Goal: Task Accomplishment & Management: Manage account settings

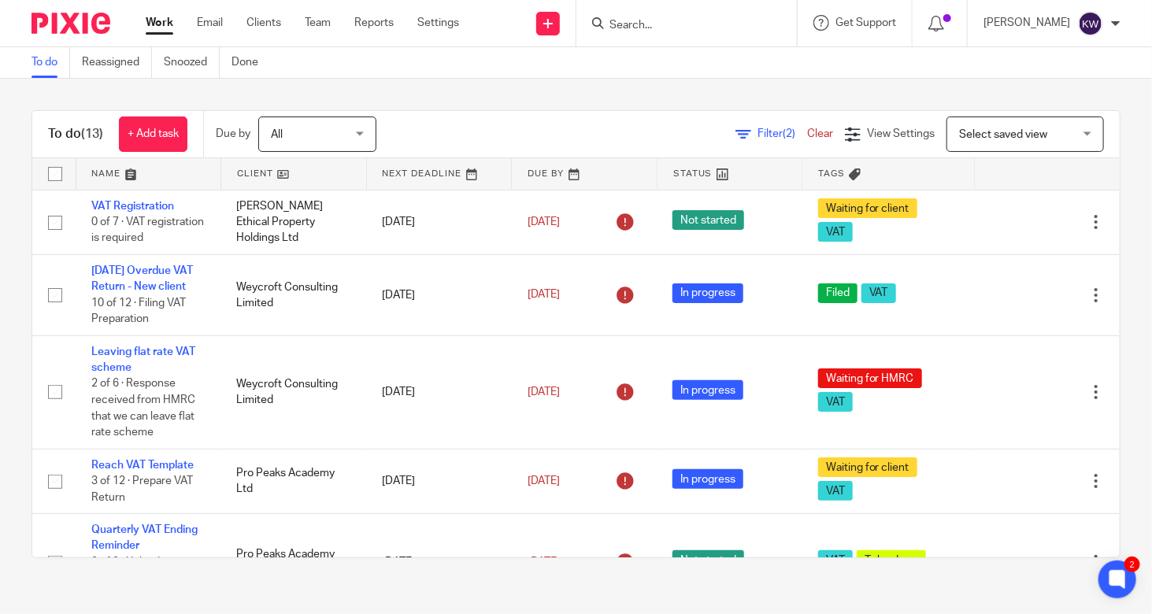
scroll to position [706, 0]
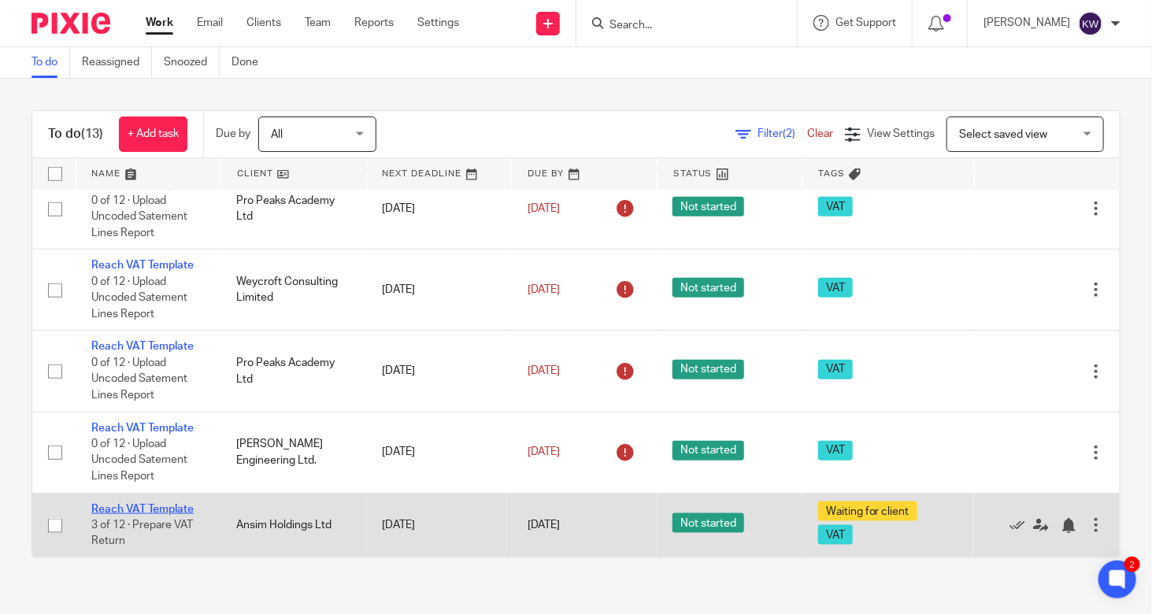
click at [162, 508] on link "Reach VAT Template" at bounding box center [142, 509] width 102 height 11
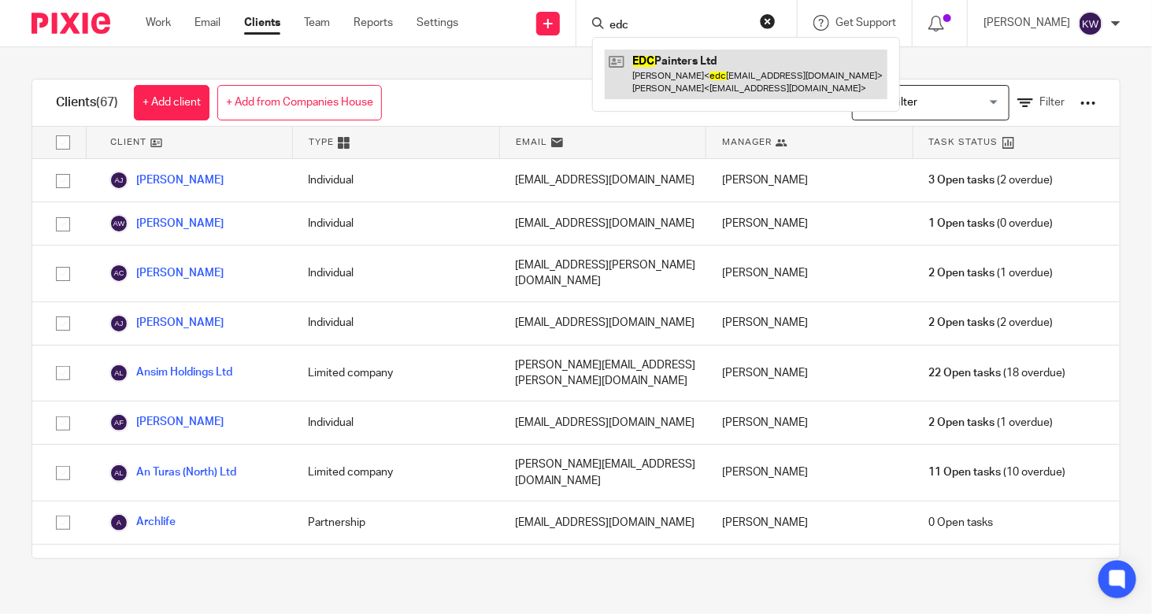
type input "edc"
click at [666, 84] on link at bounding box center [746, 74] width 283 height 49
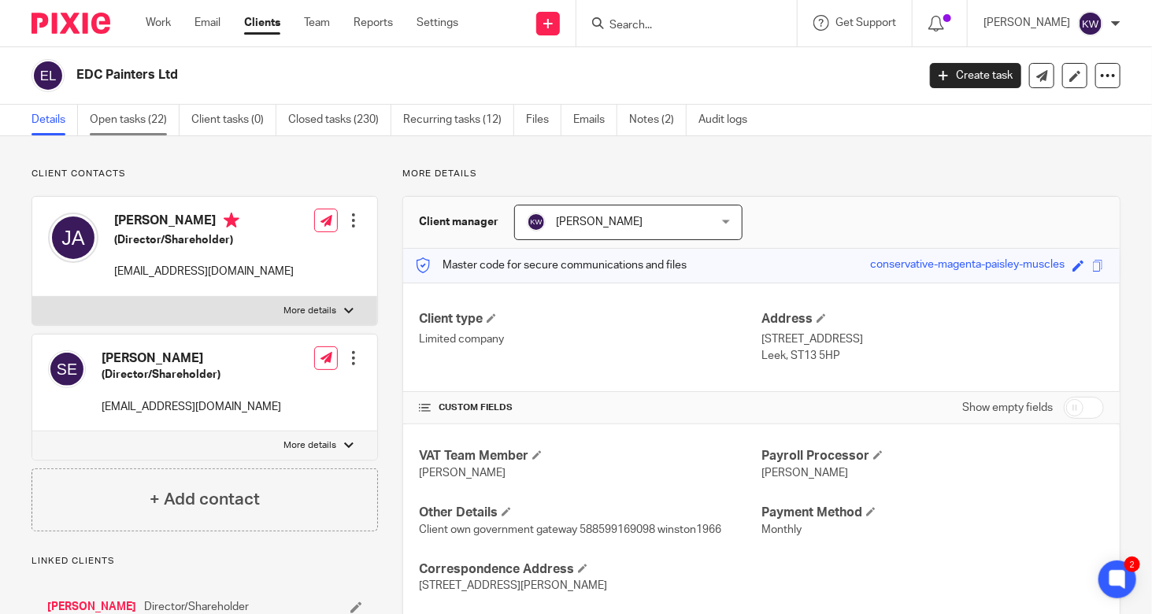
click at [126, 122] on link "Open tasks (22)" at bounding box center [135, 120] width 90 height 31
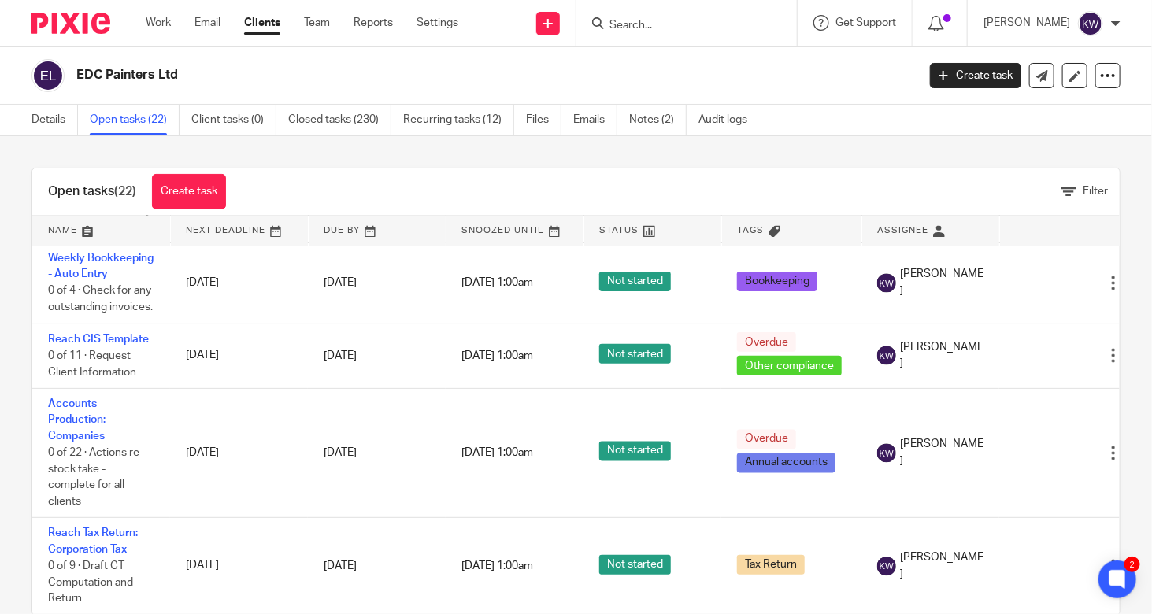
scroll to position [1447, 0]
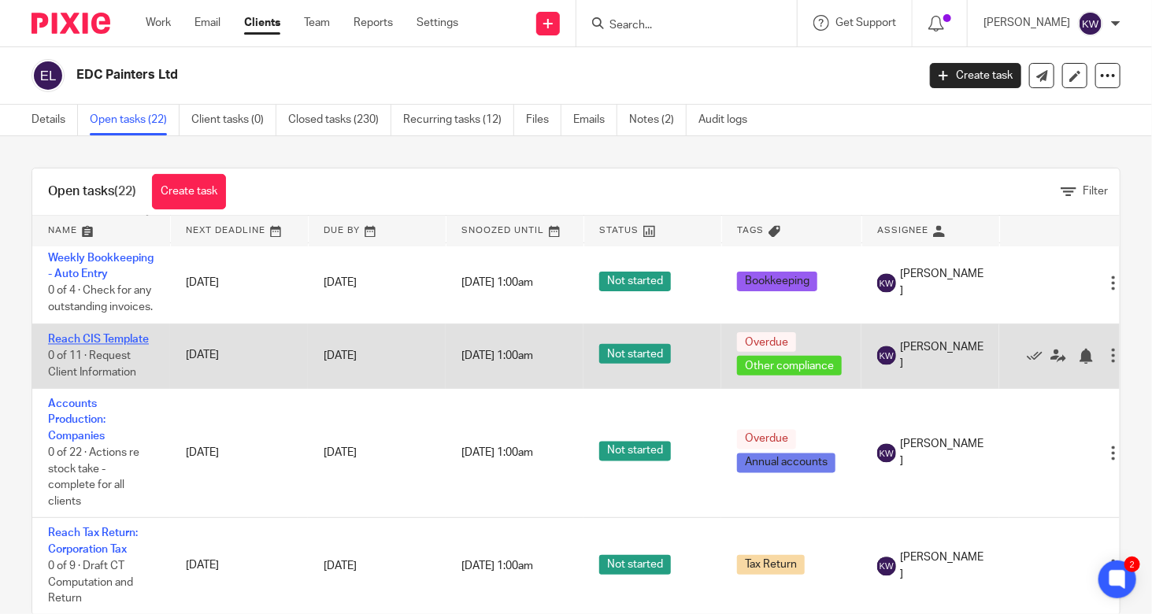
click at [109, 335] on link "Reach CIS Template" at bounding box center [98, 340] width 101 height 11
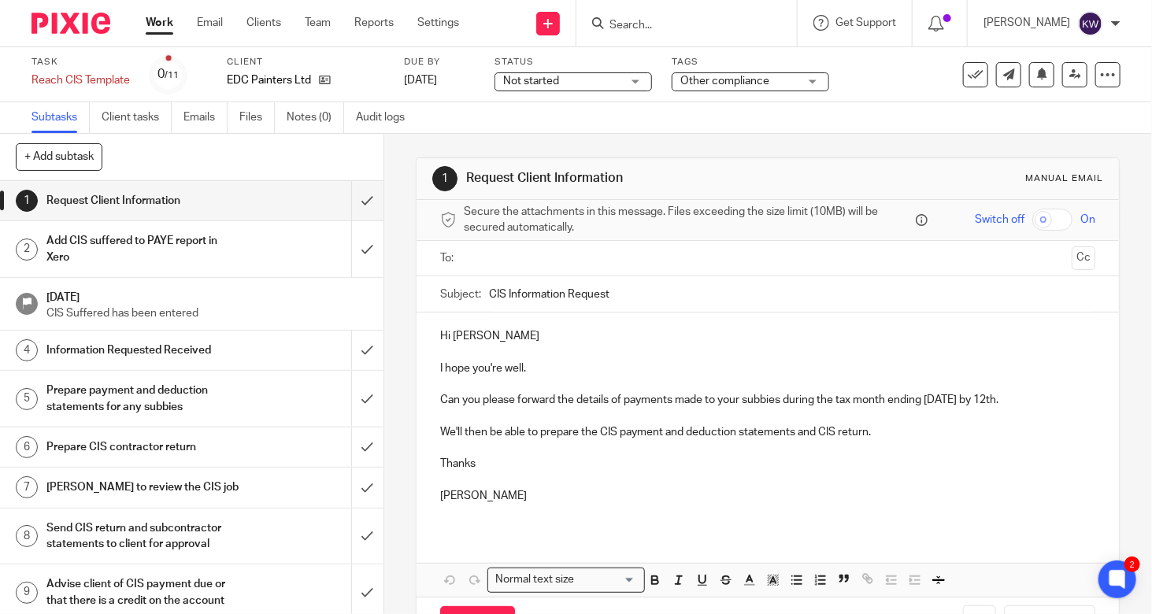
click at [624, 302] on input "CIS Information Request" at bounding box center [792, 293] width 606 height 35
drag, startPoint x: 624, startPoint y: 297, endPoint x: 564, endPoint y: 298, distance: 59.9
click at [564, 298] on input "CIS Information Request" at bounding box center [792, 293] width 606 height 35
type input "CIS Information Needed by 13th"
click at [590, 372] on p "I hope you're well." at bounding box center [767, 369] width 655 height 16
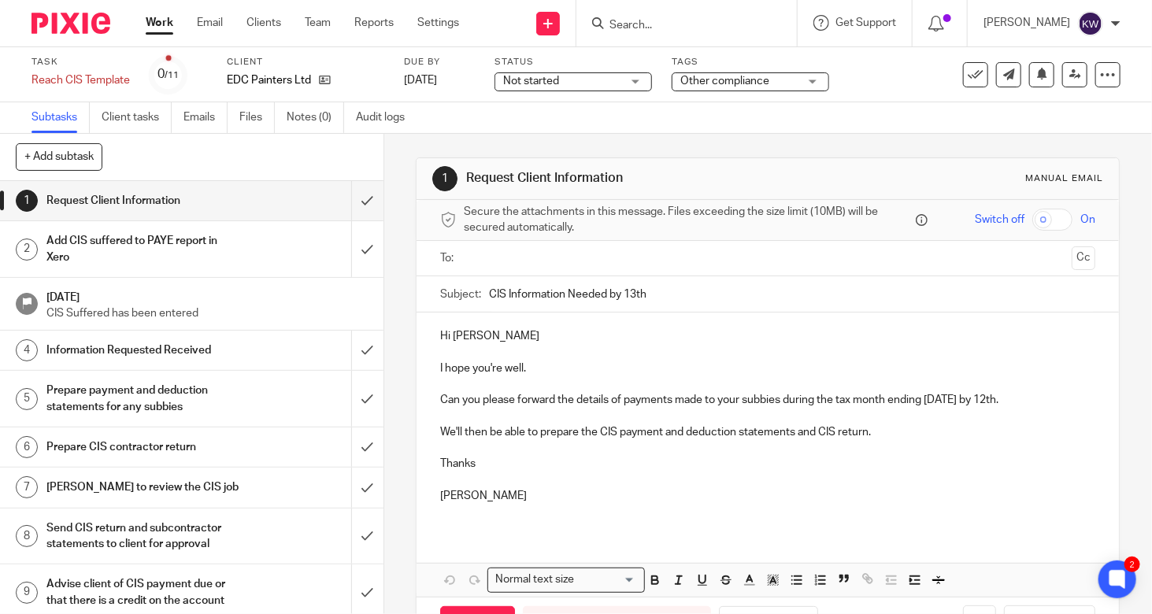
click at [997, 400] on p "Can you please forward the details of payments made to your subbies during the …" at bounding box center [767, 400] width 655 height 16
click at [995, 402] on p "Can you please forward the details of payments made to your subbies during the …" at bounding box center [767, 400] width 655 height 16
click at [941, 440] on p "We'll then be able to prepare the CIS payment and deduction statements and CIS …" at bounding box center [767, 432] width 655 height 16
click at [435, 449] on div "Hi Jackie I hope you're well. Can you please forward the details of payments ma…" at bounding box center [767, 422] width 702 height 219
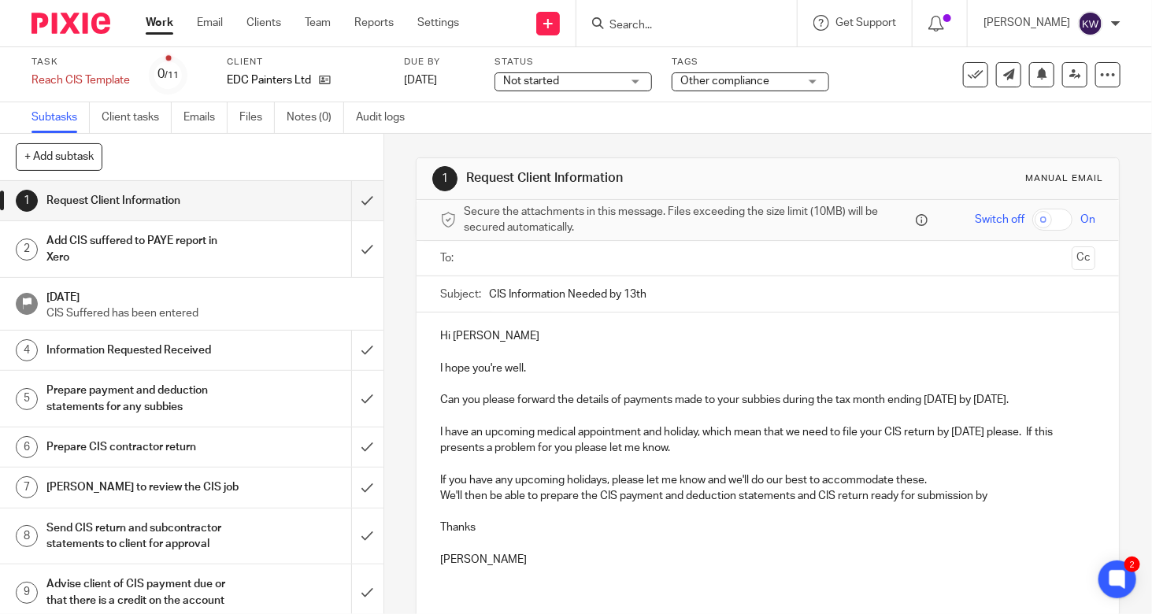
drag, startPoint x: 1005, startPoint y: 513, endPoint x: 433, endPoint y: 511, distance: 571.6
click at [433, 511] on div "Hi Jackie I hope you're well. Can you please forward the details of payments ma…" at bounding box center [767, 454] width 702 height 283
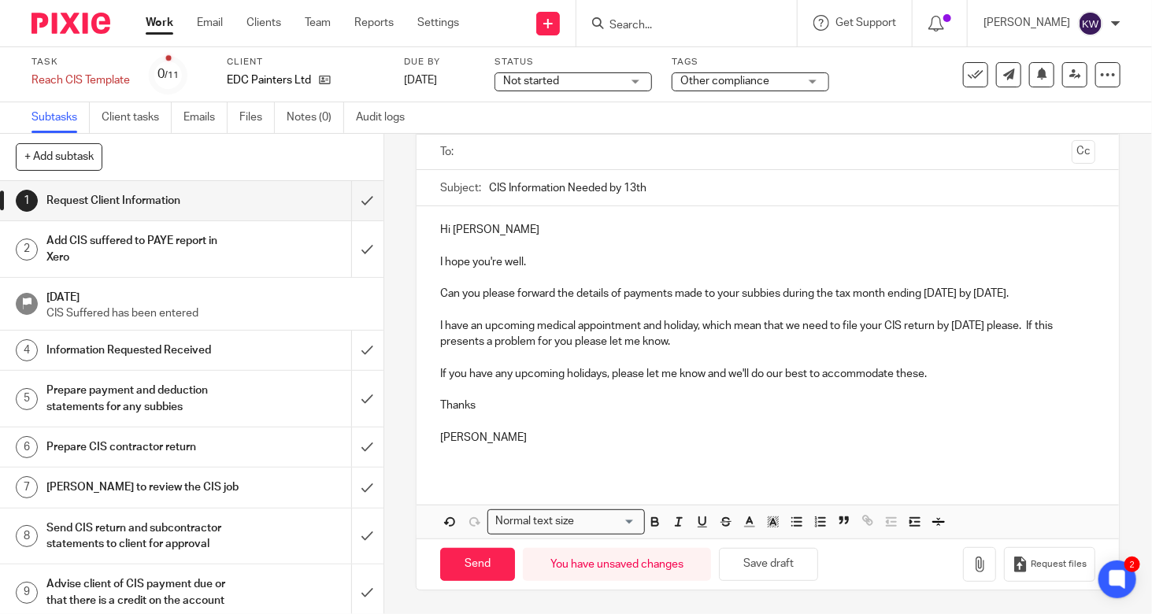
scroll to position [118, 0]
click at [776, 570] on button "Save draft" at bounding box center [768, 565] width 99 height 34
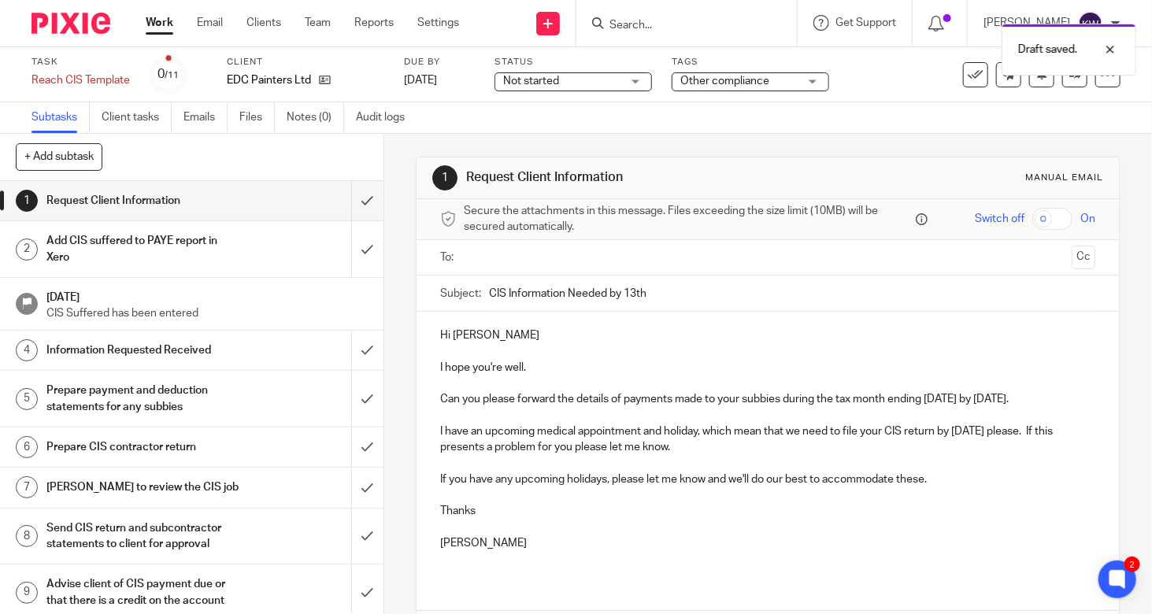
scroll to position [0, 0]
click at [694, 260] on input "text" at bounding box center [767, 259] width 596 height 18
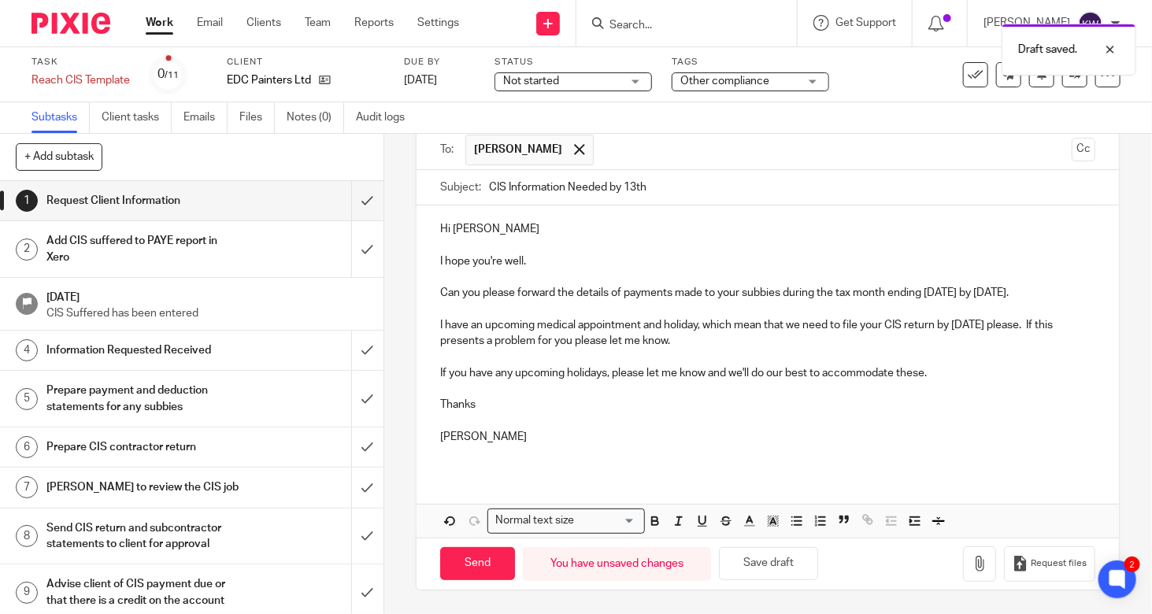
scroll to position [120, 0]
click at [484, 564] on input "Send" at bounding box center [477, 564] width 75 height 34
type input "Sent"
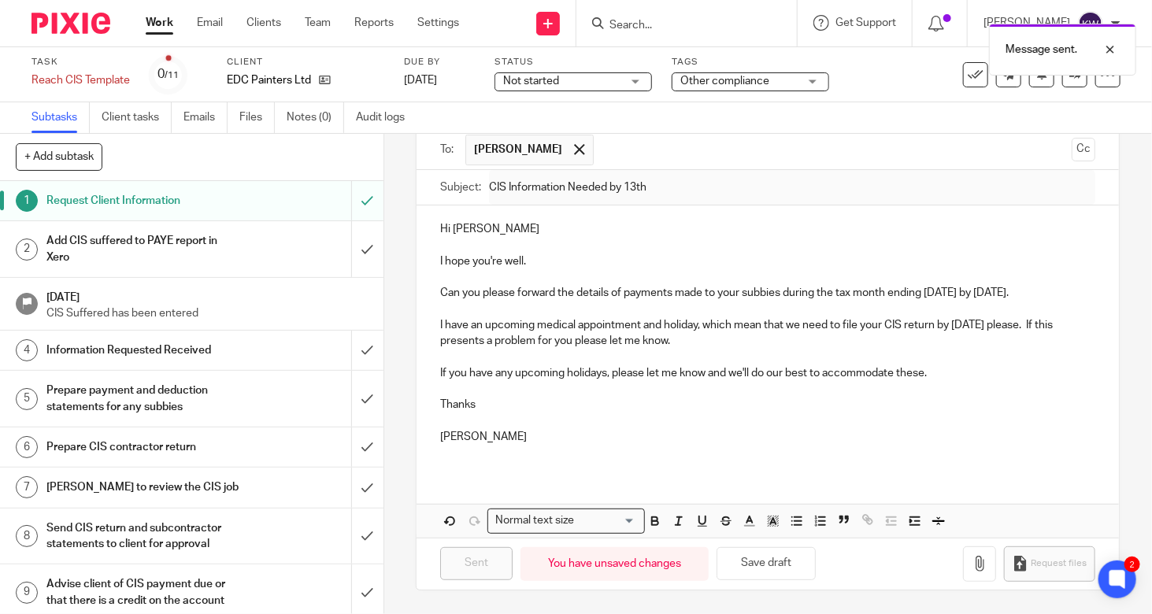
click at [727, 86] on span "Other compliance" at bounding box center [724, 81] width 89 height 11
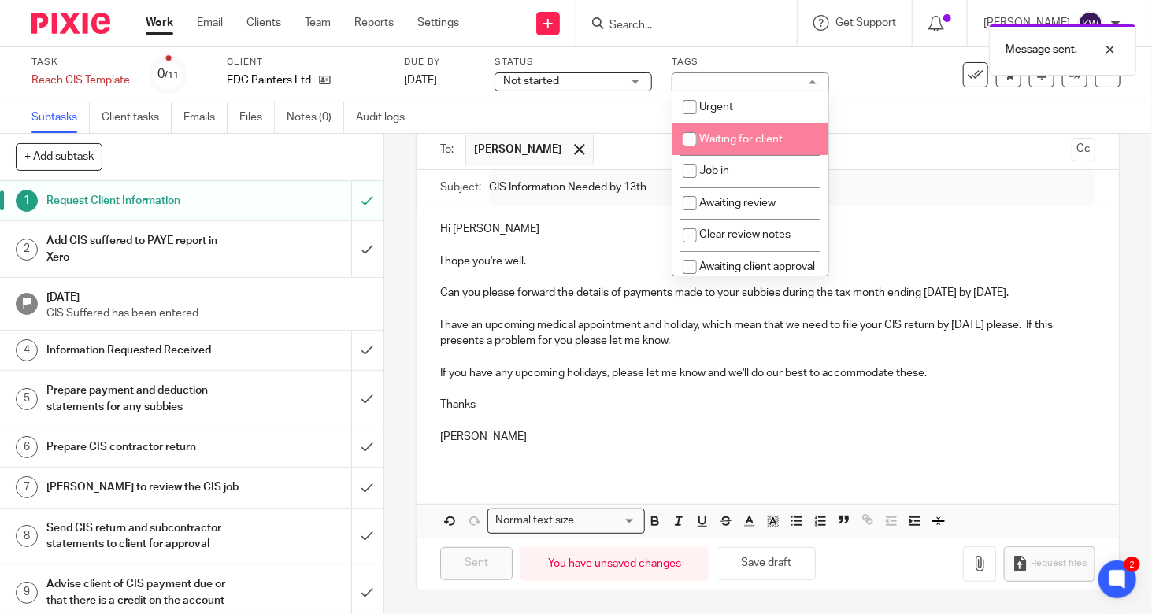
click at [685, 139] on input "checkbox" at bounding box center [690, 139] width 30 height 30
checkbox input "true"
click at [598, 342] on p "I have an upcoming medical appointment and holiday, which mean that we need to …" at bounding box center [767, 333] width 655 height 32
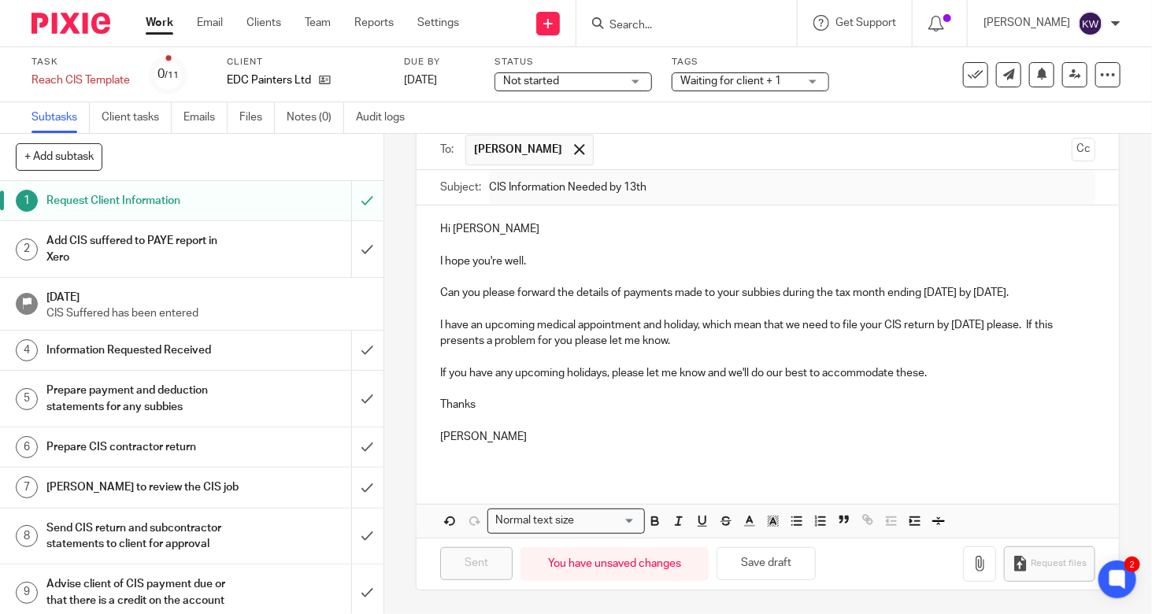
click at [143, 257] on h1 "Add CIS suffered to PAYE report in Xero" at bounding box center [142, 249] width 193 height 40
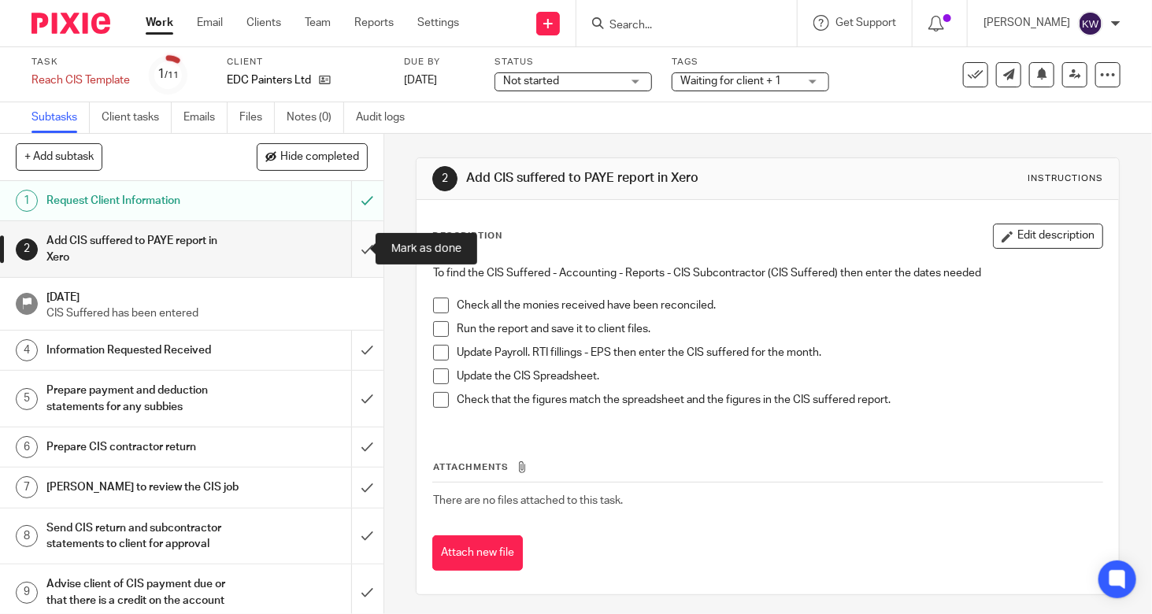
click at [354, 249] on input "submit" at bounding box center [191, 249] width 383 height 56
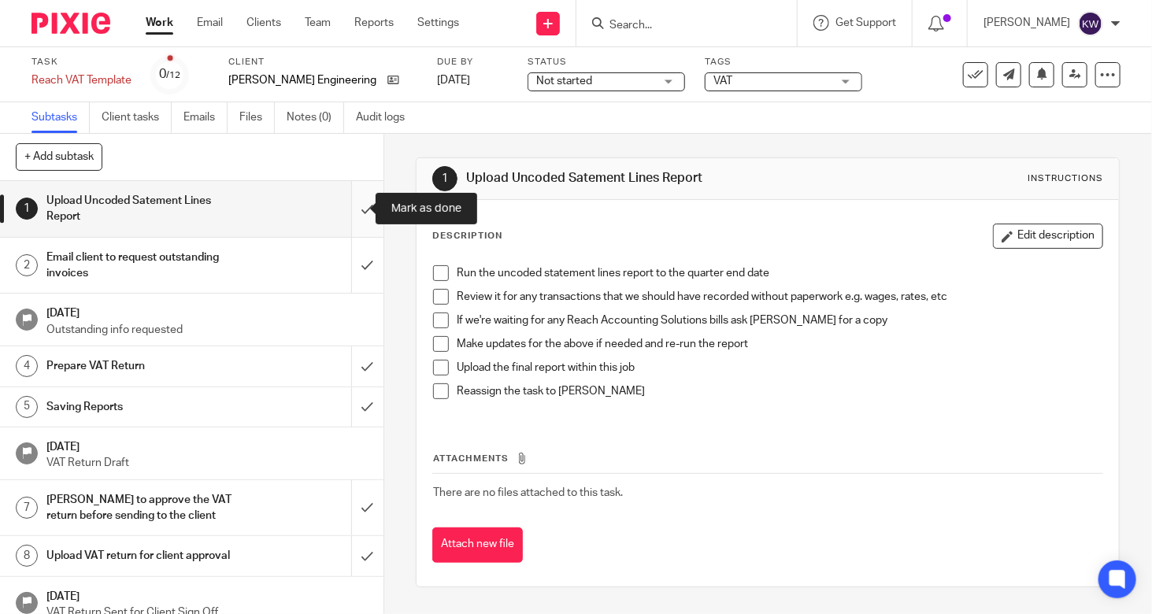
click at [347, 209] on input "submit" at bounding box center [191, 209] width 383 height 56
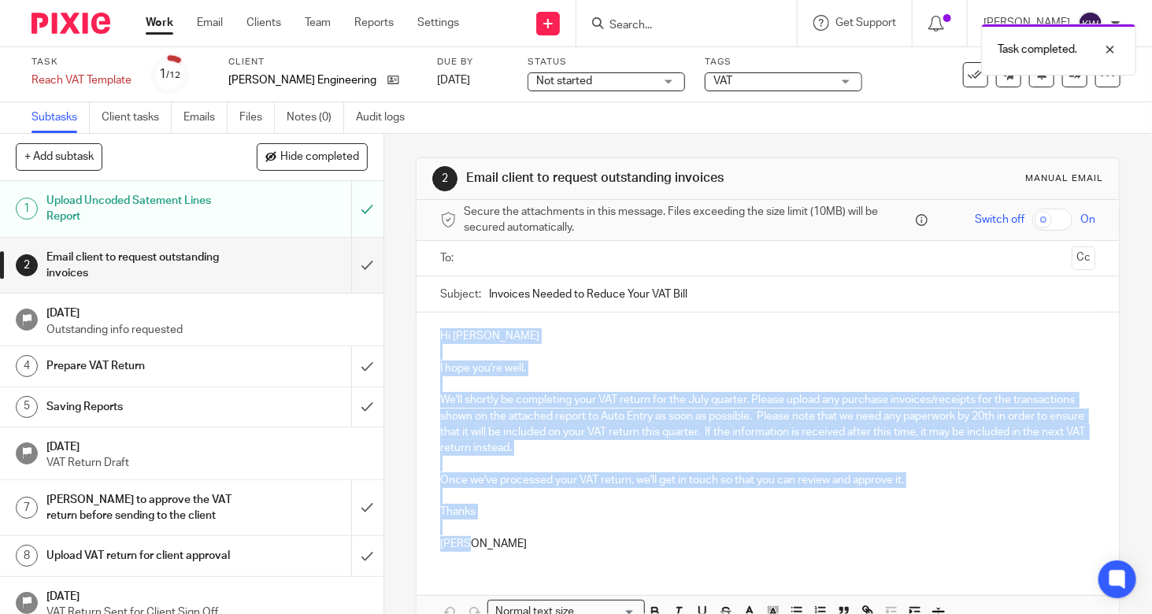
drag, startPoint x: 493, startPoint y: 546, endPoint x: 398, endPoint y: 320, distance: 244.5
click at [398, 320] on div "2 Email client to request outstanding invoices Manual email Secure the attachme…" at bounding box center [768, 374] width 768 height 480
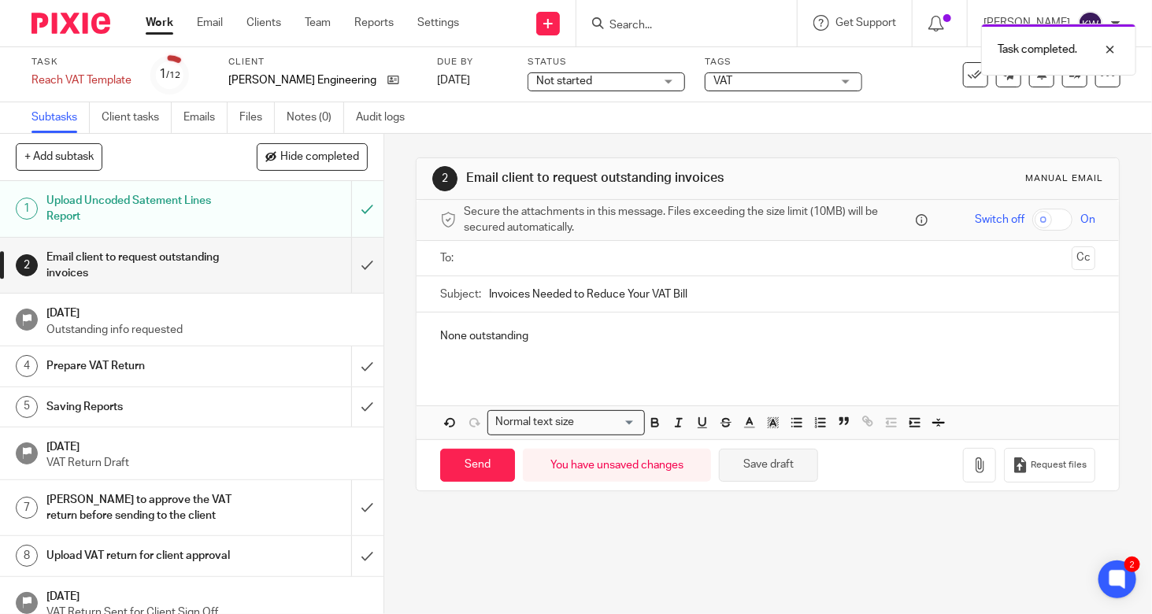
click at [781, 467] on button "Save draft" at bounding box center [768, 466] width 99 height 34
click at [350, 263] on input "submit" at bounding box center [191, 266] width 383 height 56
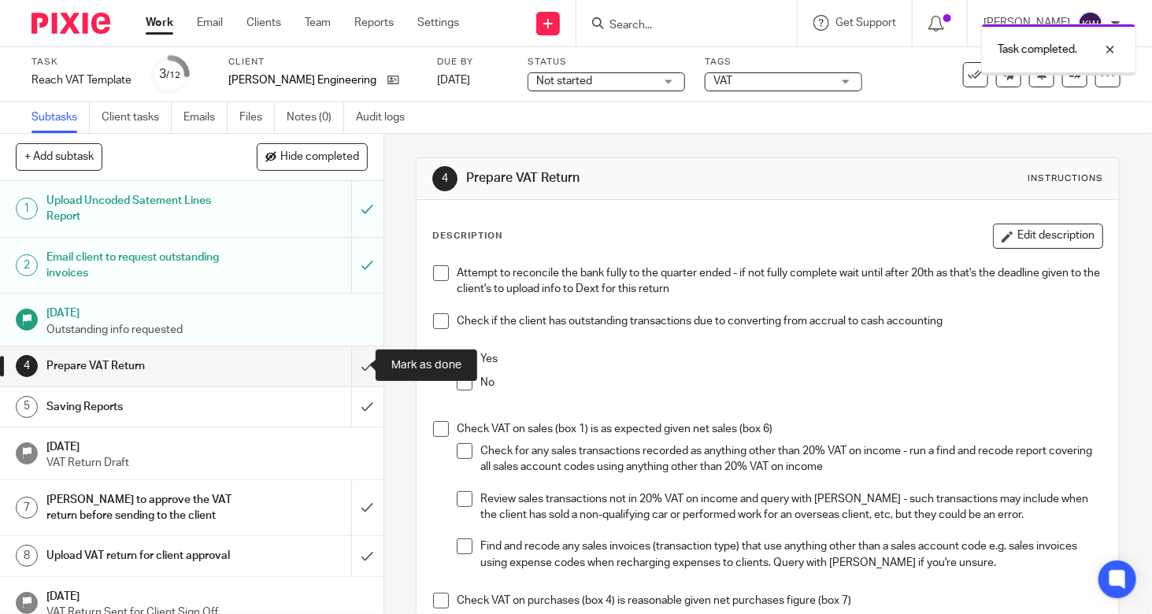
click at [353, 358] on input "submit" at bounding box center [191, 365] width 383 height 39
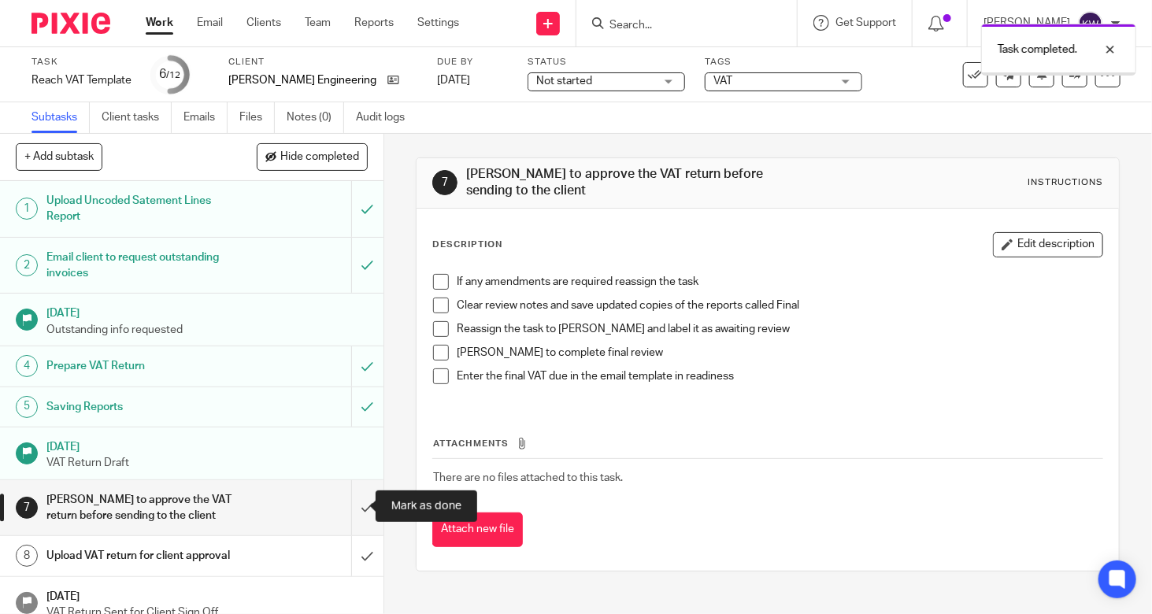
click at [347, 506] on input "submit" at bounding box center [191, 508] width 383 height 56
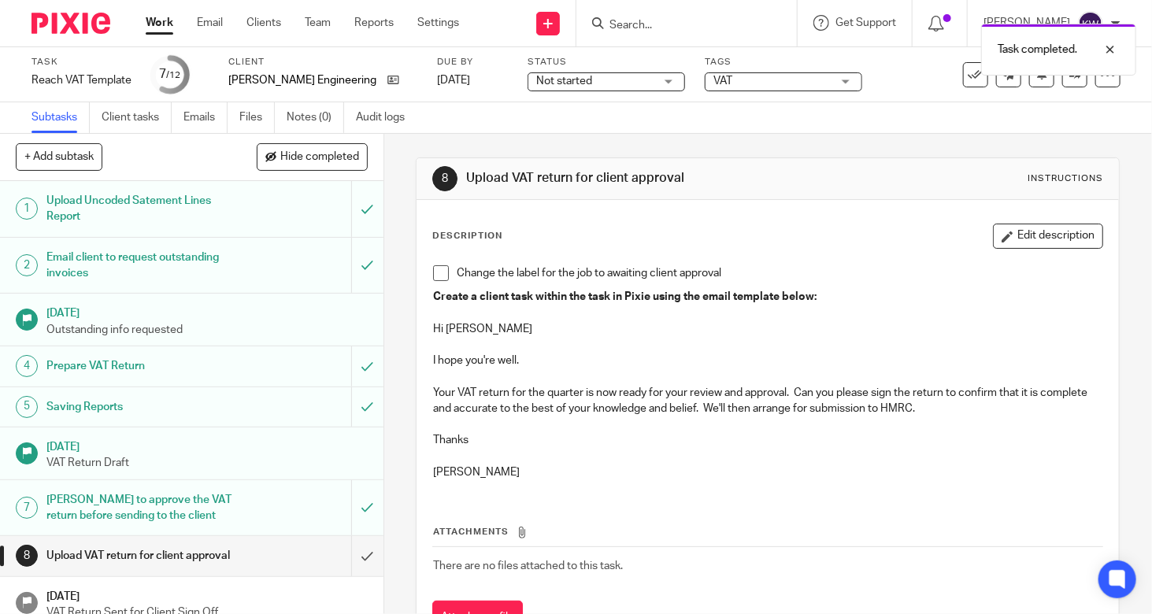
click at [713, 78] on span "VAT" at bounding box center [772, 81] width 118 height 17
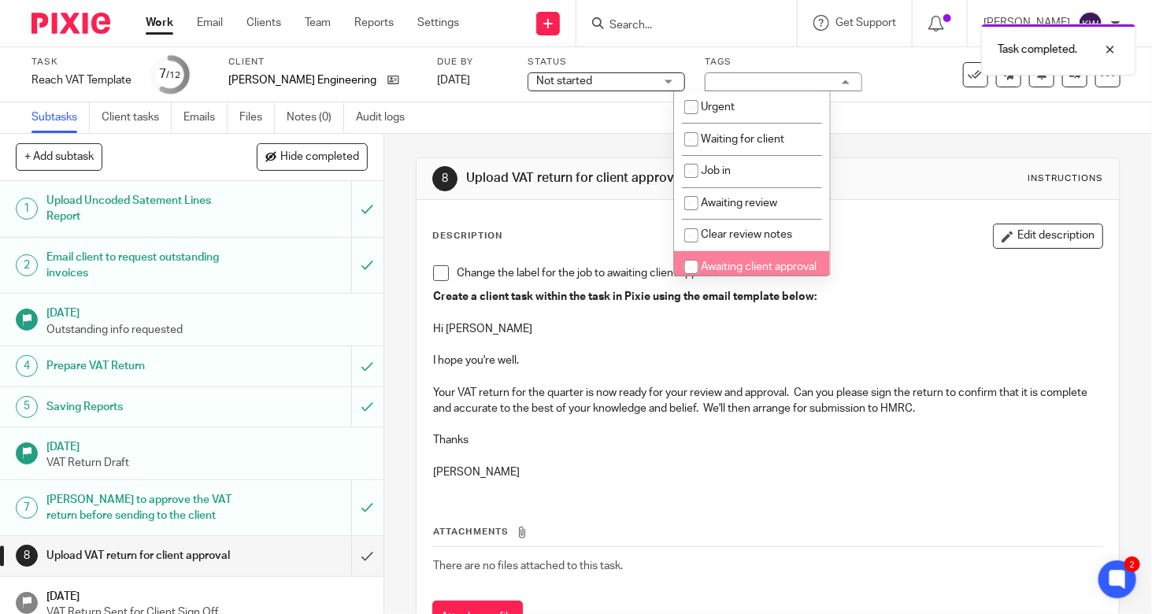
scroll to position [79, 0]
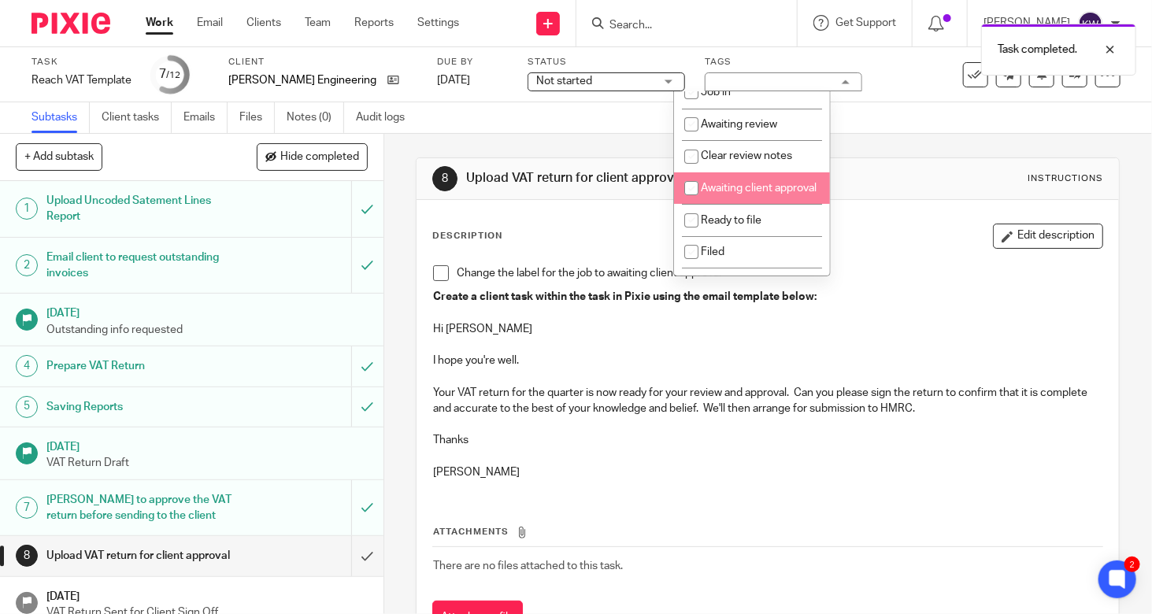
click at [689, 187] on input "checkbox" at bounding box center [691, 188] width 30 height 30
checkbox input "true"
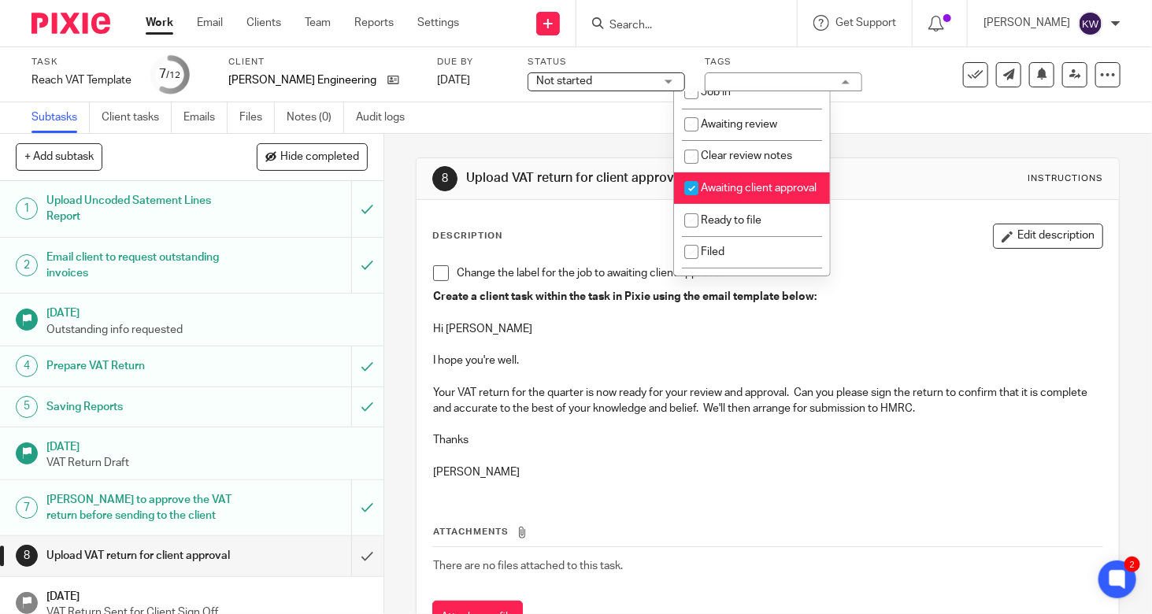
click at [442, 270] on span at bounding box center [441, 273] width 16 height 16
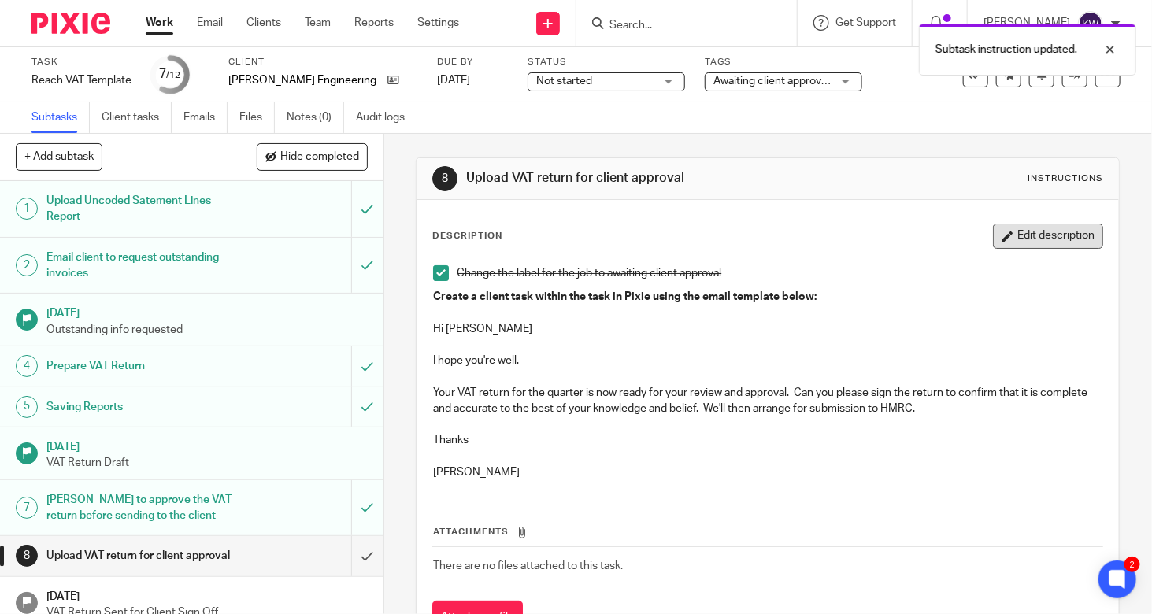
click at [1019, 235] on button "Edit description" at bounding box center [1048, 236] width 110 height 25
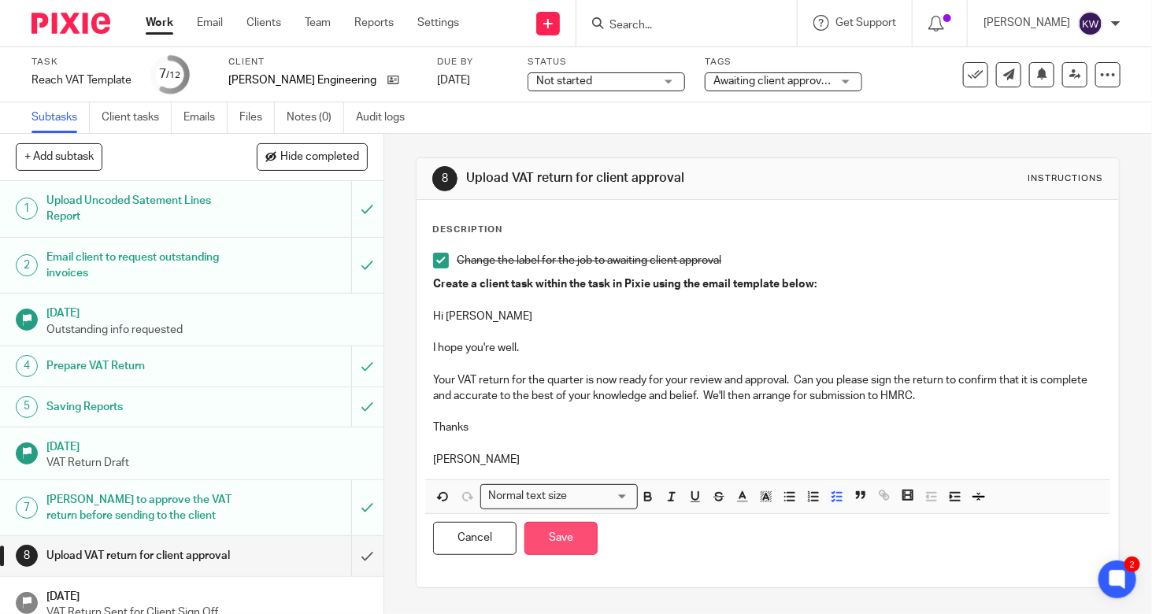
click at [568, 545] on button "Save" at bounding box center [560, 539] width 73 height 34
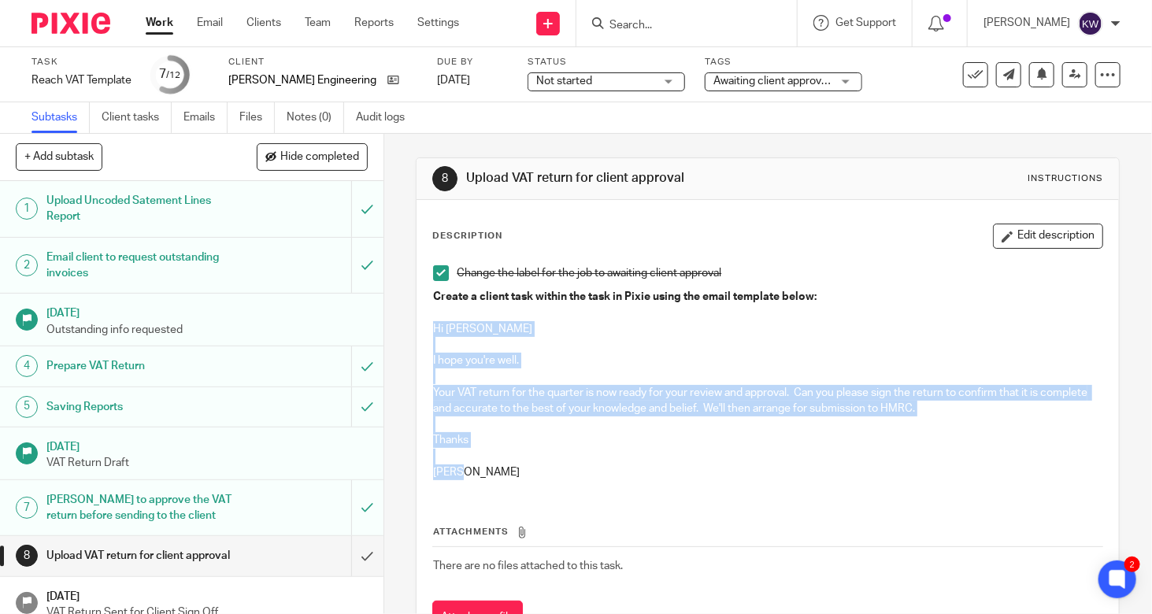
drag, startPoint x: 462, startPoint y: 467, endPoint x: 426, endPoint y: 330, distance: 141.7
click at [426, 330] on div "Change the label for the job to awaiting client approval Create a client task w…" at bounding box center [767, 374] width 685 height 235
copy div "Hi Mark I hope you're well. Your VAT return for the quarter is now ready for yo…"
click at [691, 464] on p "Karen" at bounding box center [767, 472] width 669 height 16
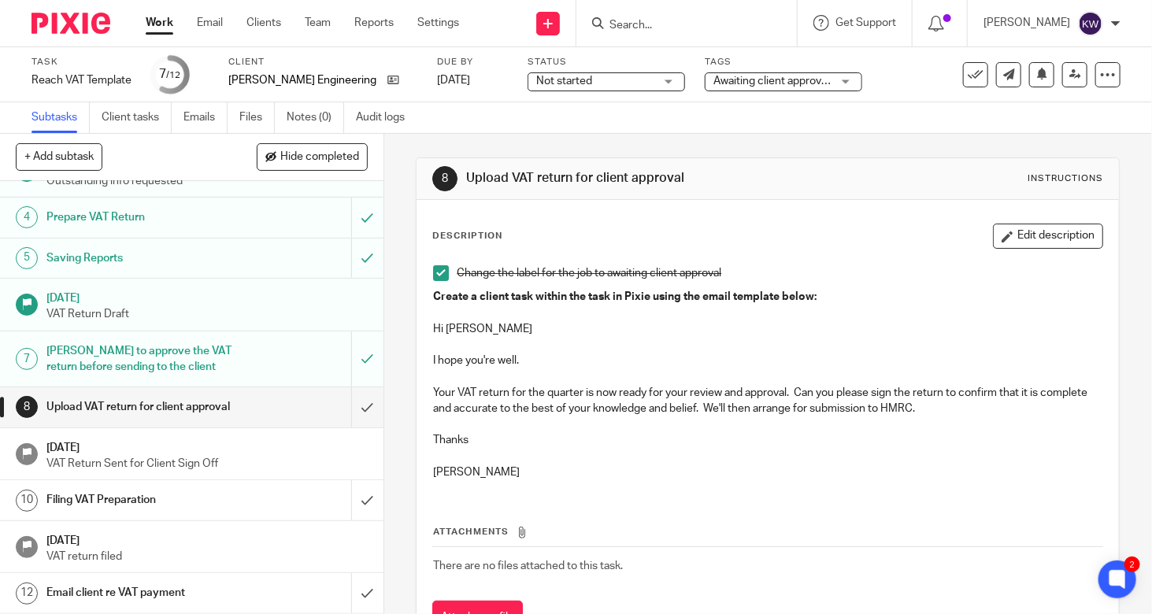
scroll to position [157, 0]
click at [359, 394] on input "submit" at bounding box center [191, 406] width 383 height 39
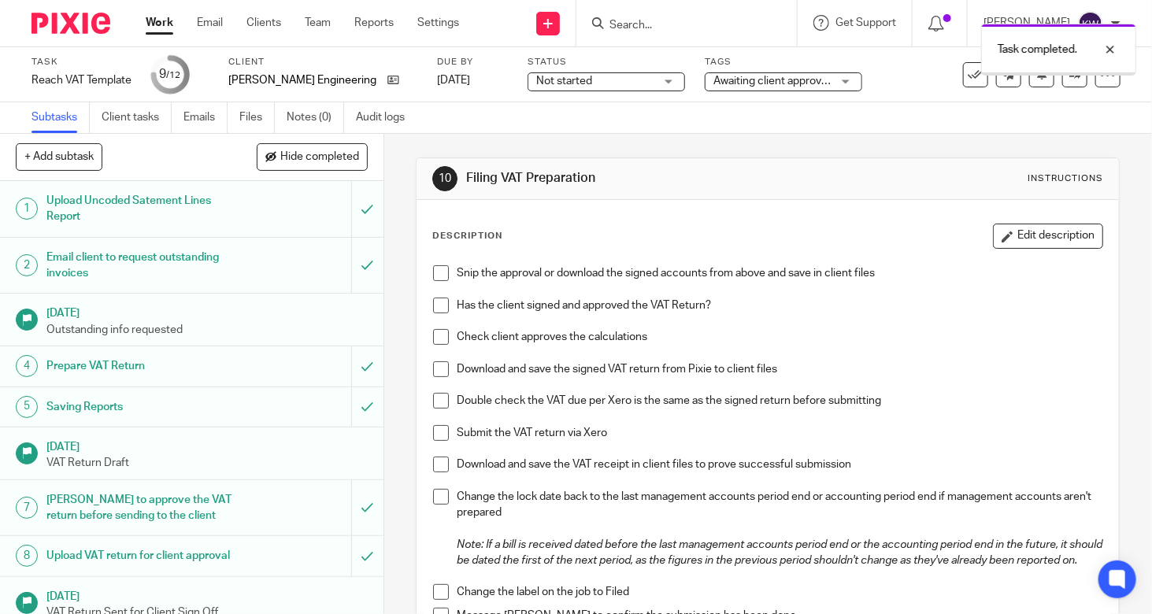
scroll to position [161, 0]
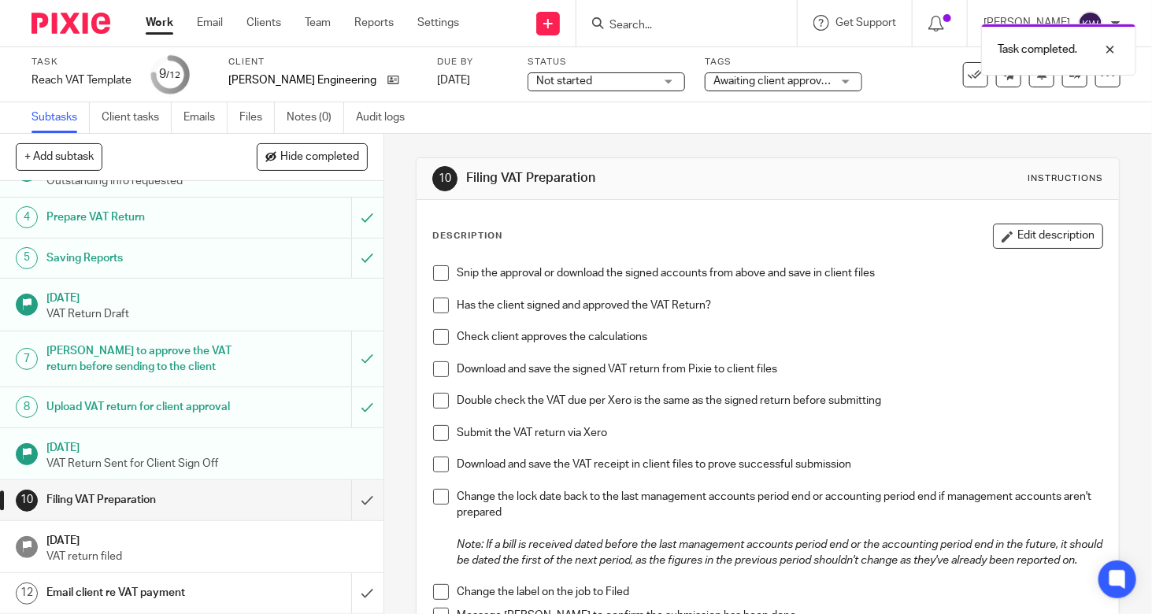
click at [268, 587] on div "Email client re VAT payment" at bounding box center [190, 593] width 289 height 24
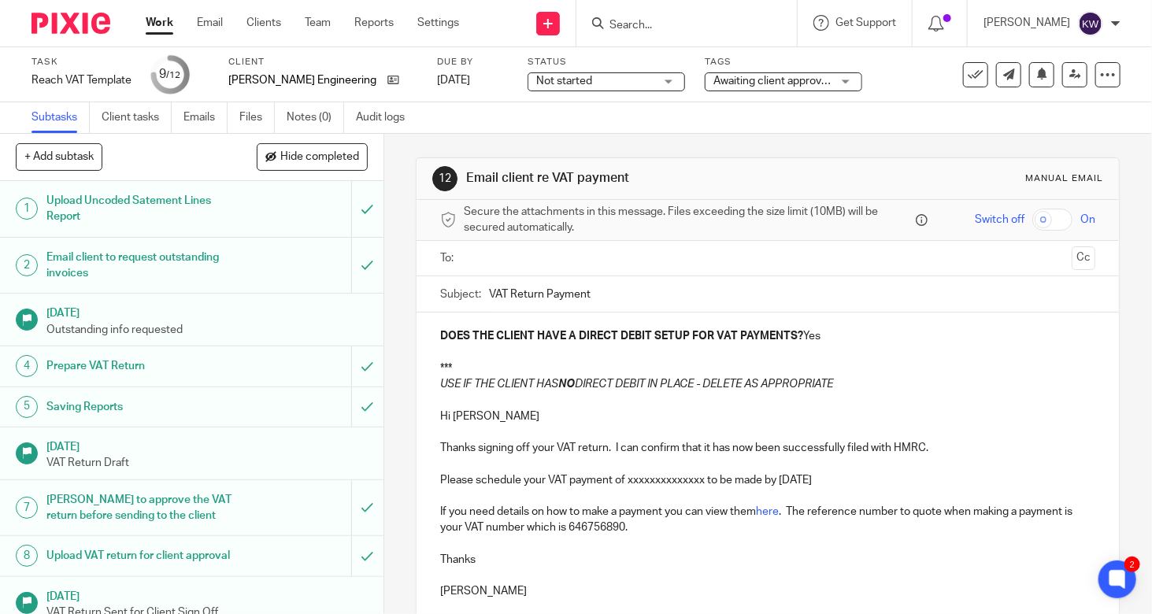
click at [648, 454] on p "Thanks signing off your VAT return. I can confirm that it has now been successf…" at bounding box center [767, 448] width 655 height 16
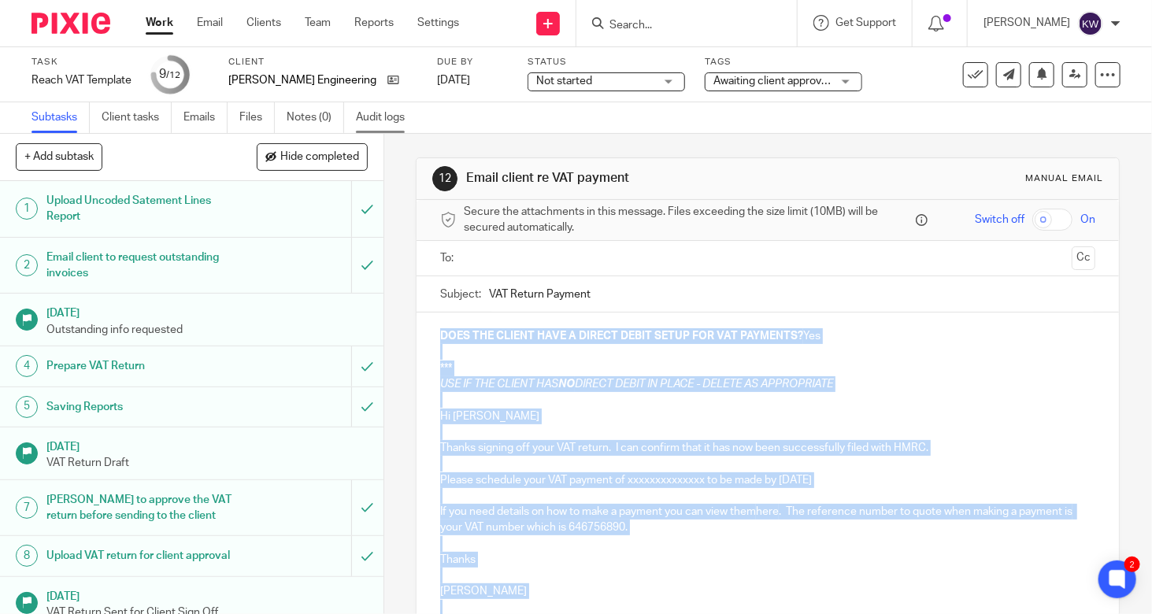
drag, startPoint x: 487, startPoint y: 440, endPoint x: 394, endPoint y: 128, distance: 325.5
click at [394, 128] on main "Task Reach VAT Template Save Reach VAT Template 9 /12 Client Hitchcock Engineer…" at bounding box center [576, 307] width 1152 height 614
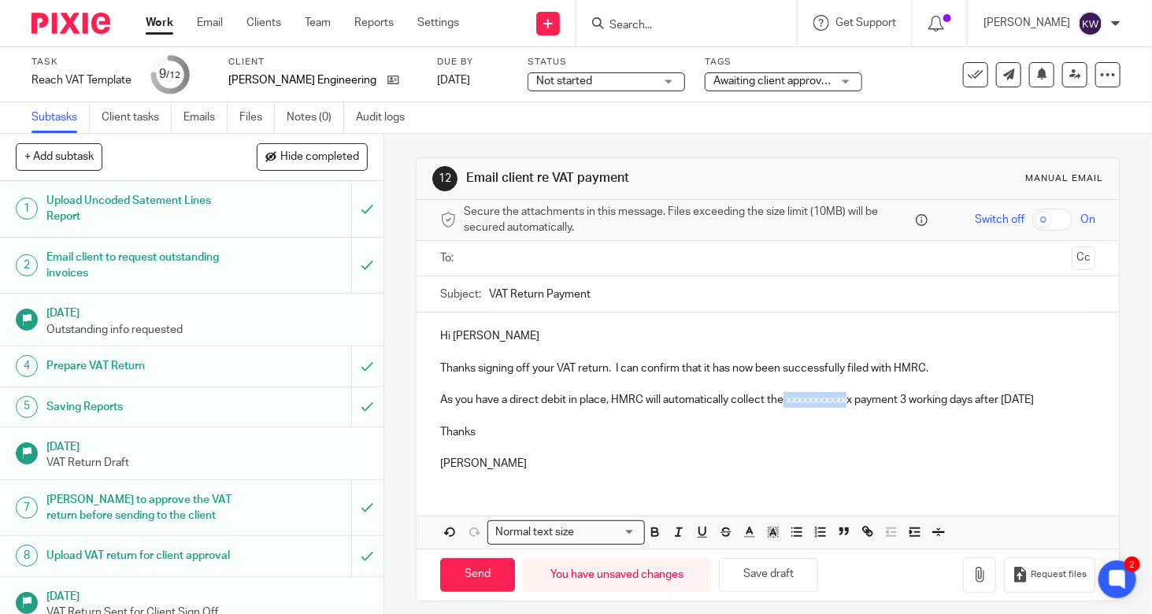
drag, startPoint x: 781, startPoint y: 398, endPoint x: 849, endPoint y: 401, distance: 67.7
click at [849, 401] on p "As you have a direct debit in place, HMRC will automatically collect the xxxxxx…" at bounding box center [767, 400] width 655 height 16
click at [852, 421] on p at bounding box center [767, 417] width 655 height 16
click at [987, 401] on p "As you have a direct debit in place, HMRC will automatically collect the£3,224.…" at bounding box center [767, 400] width 655 height 16
click at [759, 590] on button "Save draft" at bounding box center [768, 575] width 99 height 34
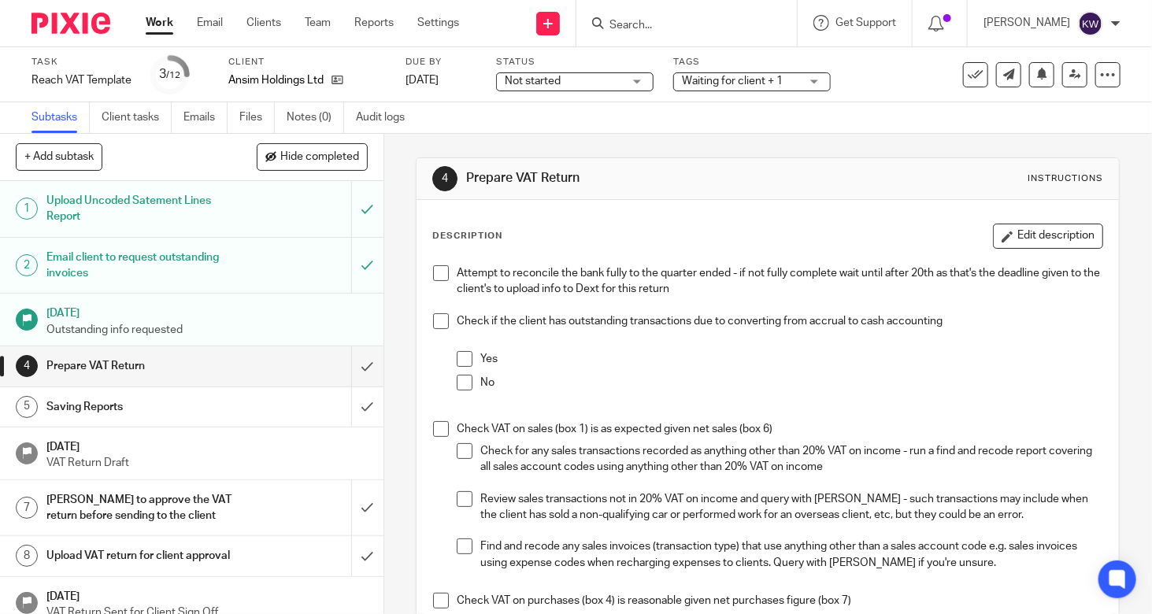
click at [108, 263] on h1 "Email client to request outstanding invoices" at bounding box center [142, 266] width 193 height 40
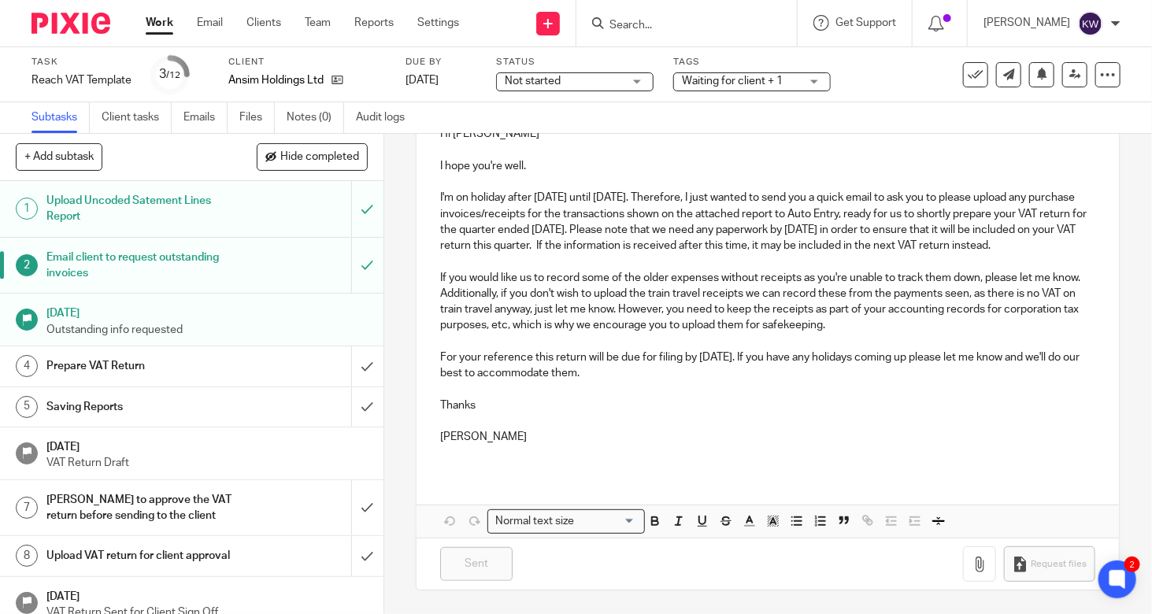
scroll to position [214, 0]
